Goal: Information Seeking & Learning: Learn about a topic

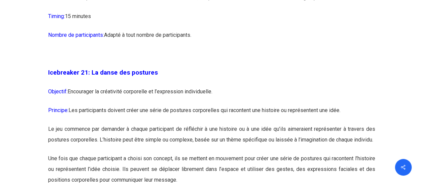
scroll to position [4813, 0]
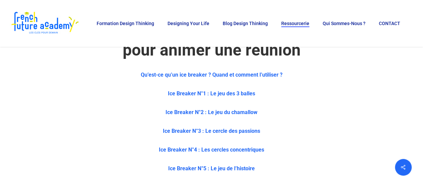
scroll to position [301, 0]
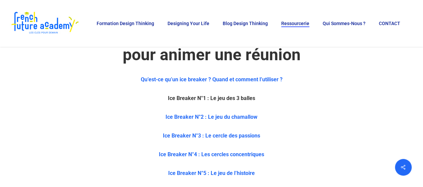
click at [226, 97] on b "Ice Breaker N°1 : Le jeu des 3 balles" at bounding box center [211, 98] width 87 height 6
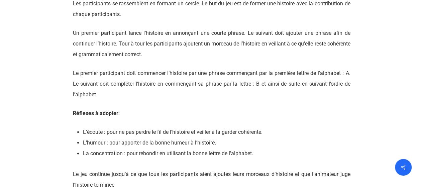
scroll to position [2932, 0]
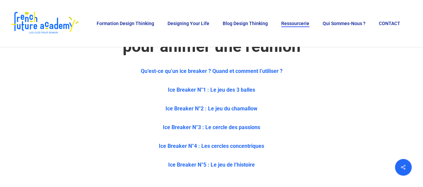
scroll to position [334, 0]
